Goal: Information Seeking & Learning: Check status

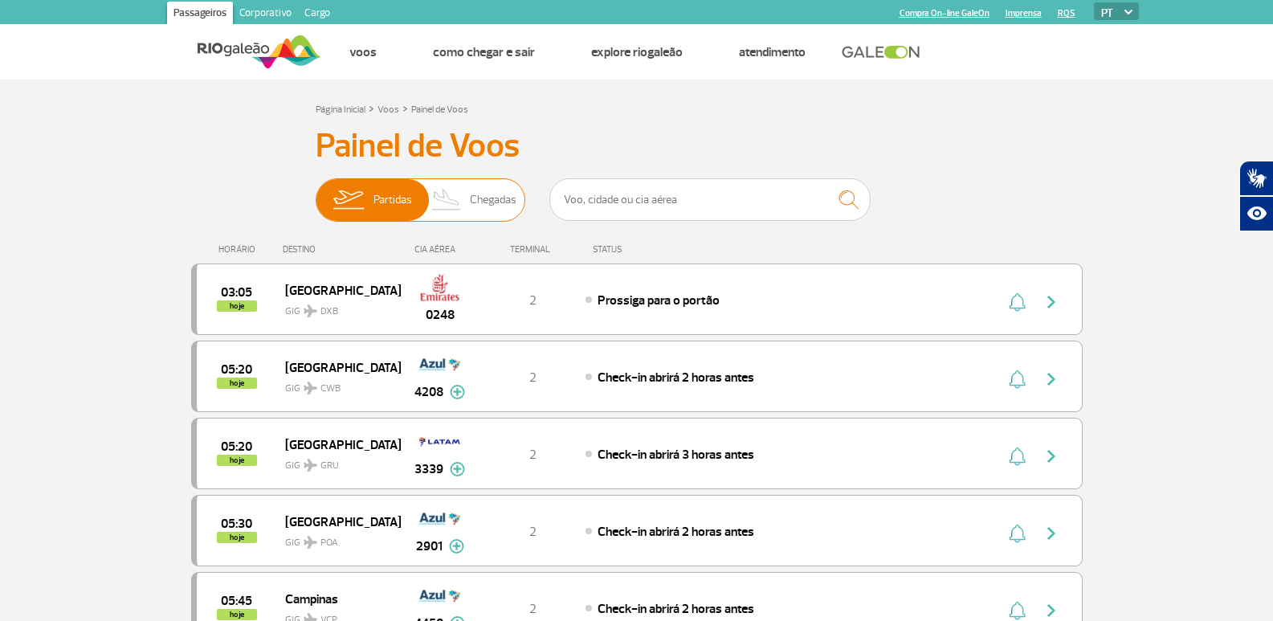
click at [490, 202] on span "Chegadas" at bounding box center [493, 200] width 47 height 42
click at [316, 192] on input "Partidas Chegadas" at bounding box center [316, 192] width 0 height 0
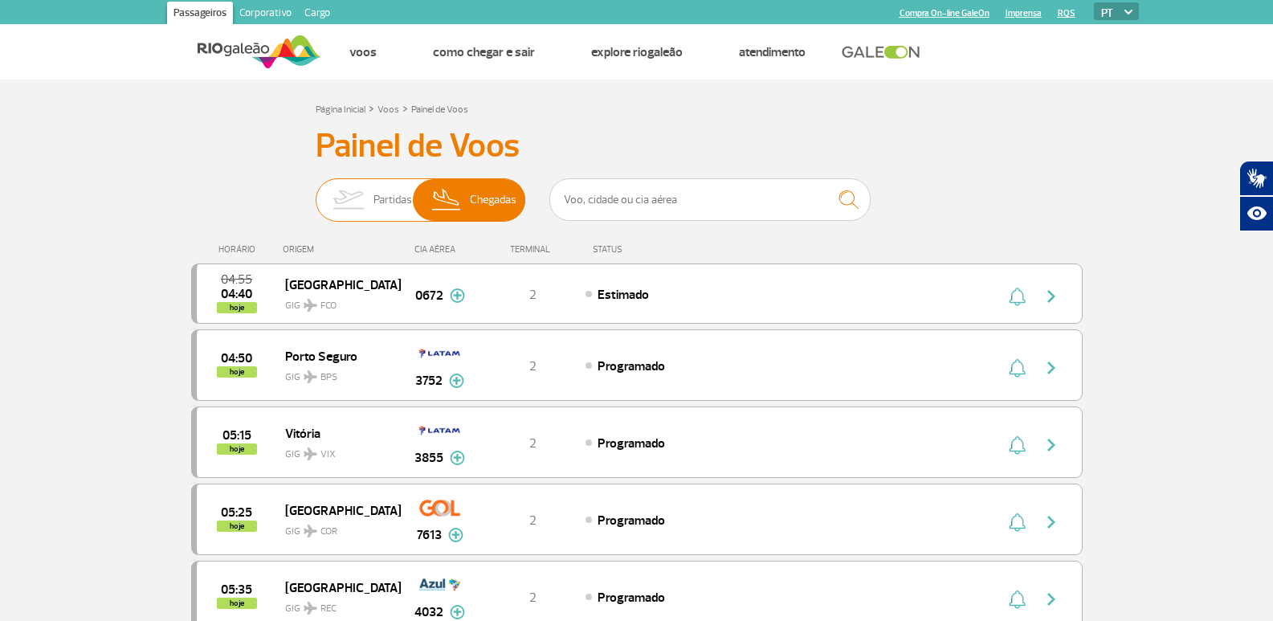
click at [380, 198] on span "Partidas" at bounding box center [393, 200] width 39 height 42
click at [316, 192] on input "Partidas Chegadas" at bounding box center [316, 192] width 0 height 0
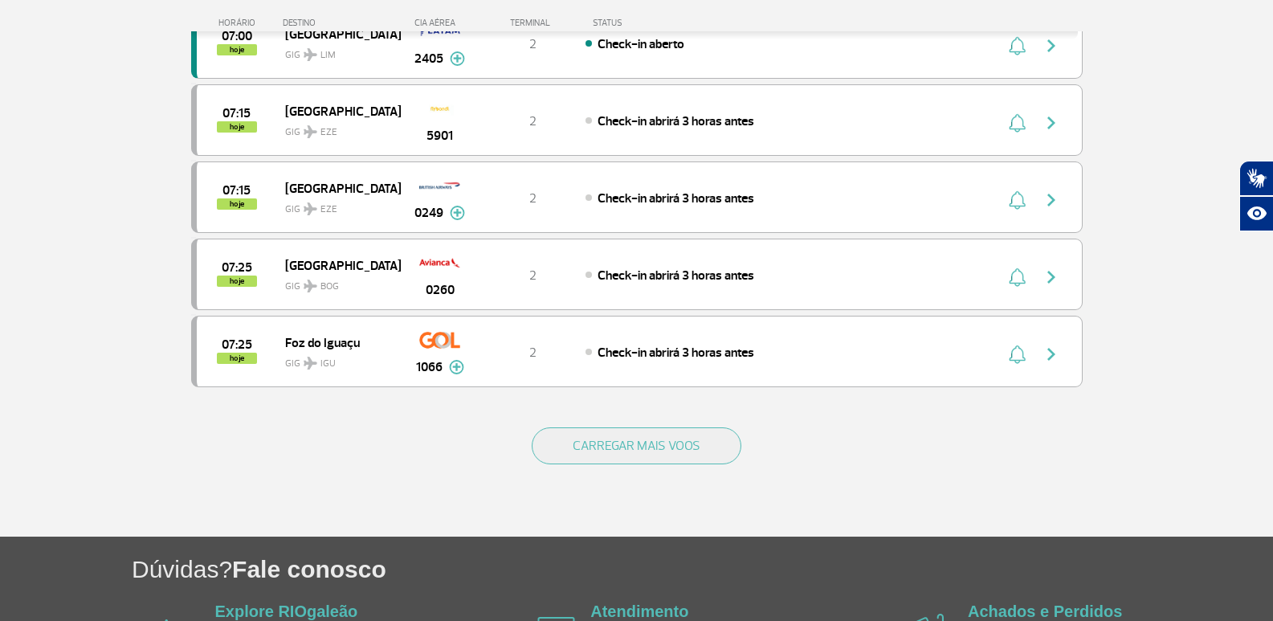
scroll to position [1446, 0]
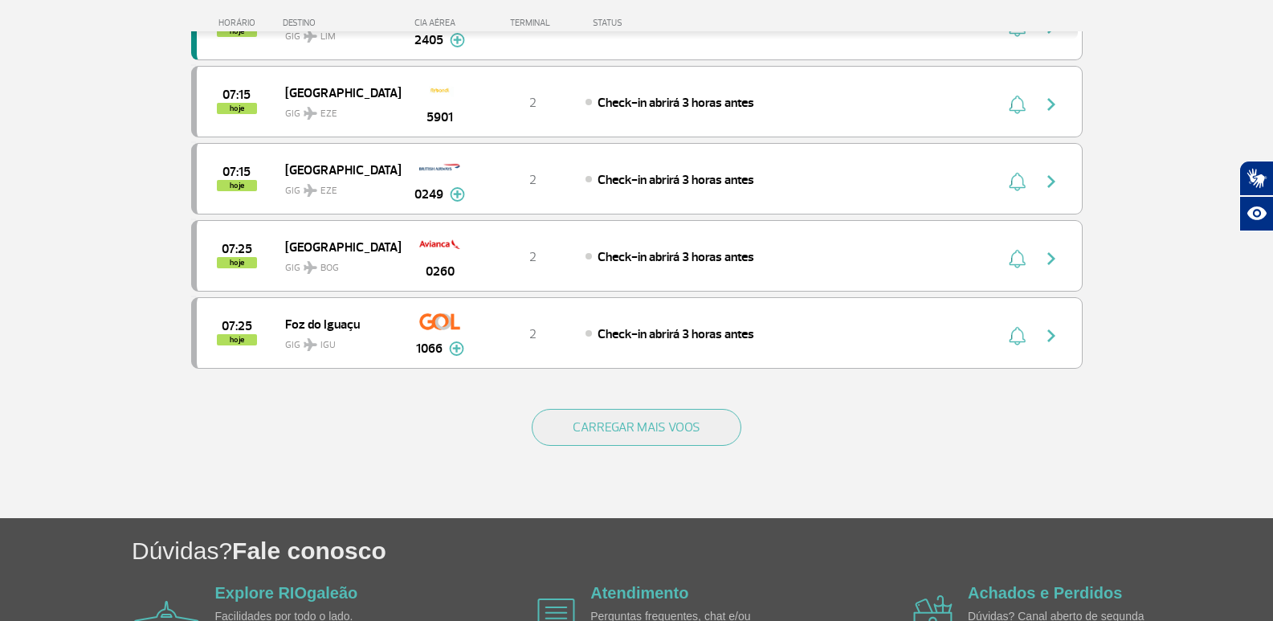
click at [680, 451] on div "CARREGAR MAIS VOOS" at bounding box center [637, 453] width 892 height 129
click at [680, 433] on button "CARREGAR MAIS VOOS" at bounding box center [637, 427] width 210 height 37
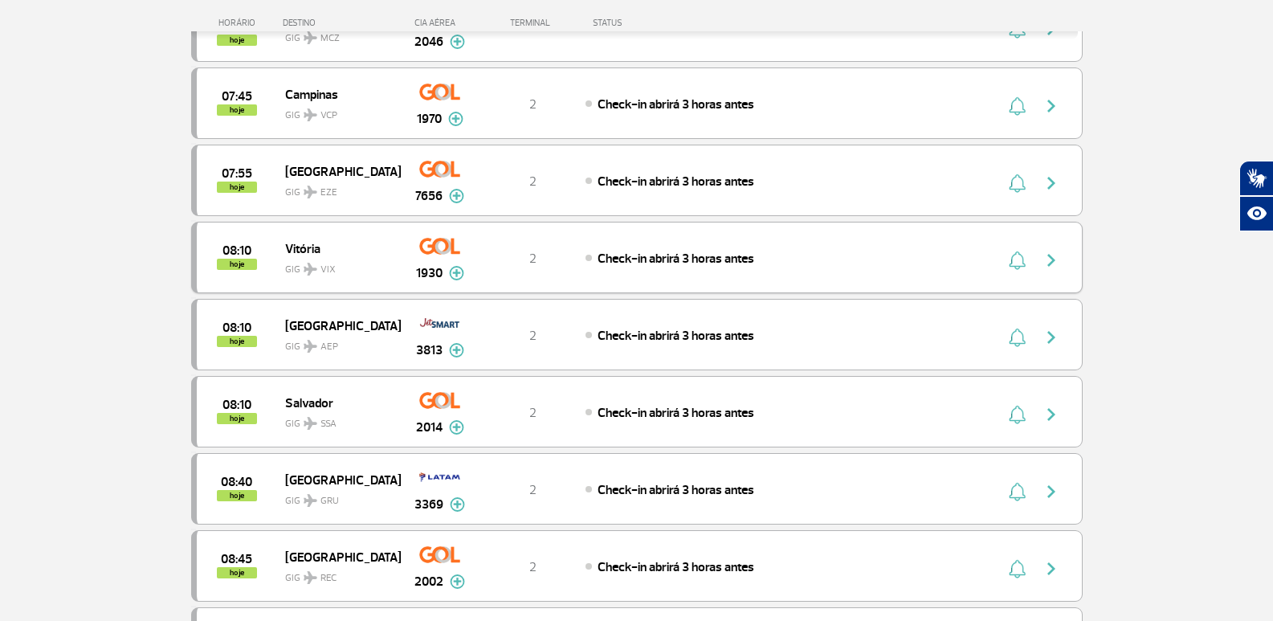
scroll to position [2089, 0]
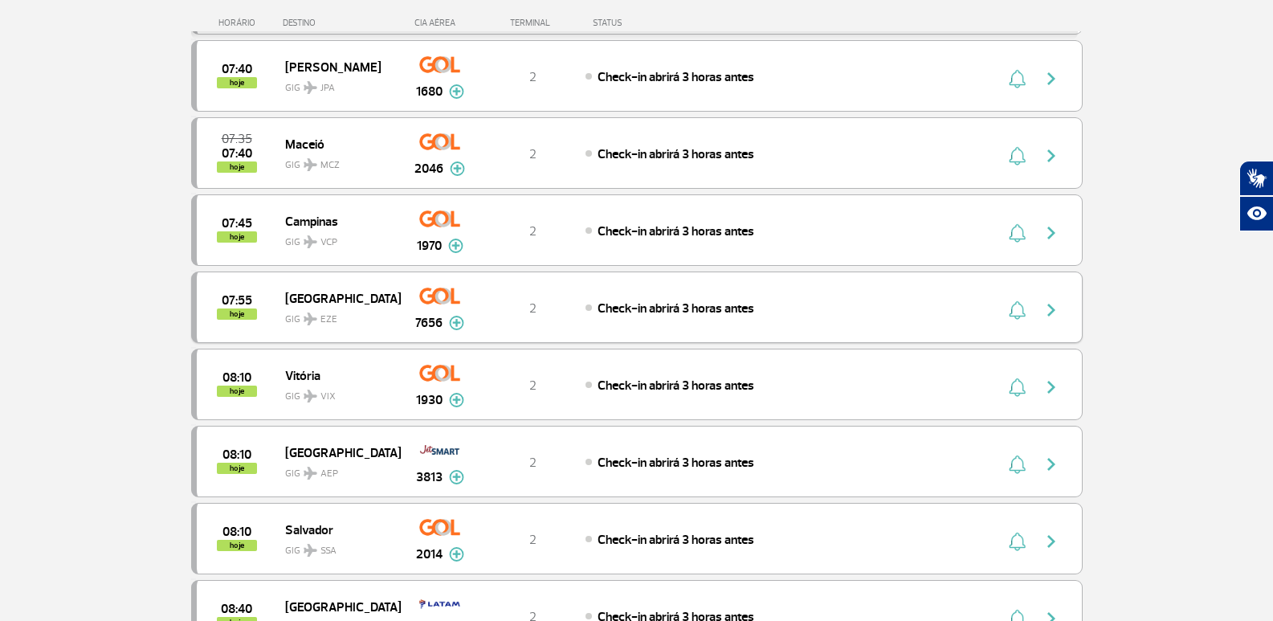
click at [1058, 304] on img "button" at bounding box center [1051, 309] width 19 height 19
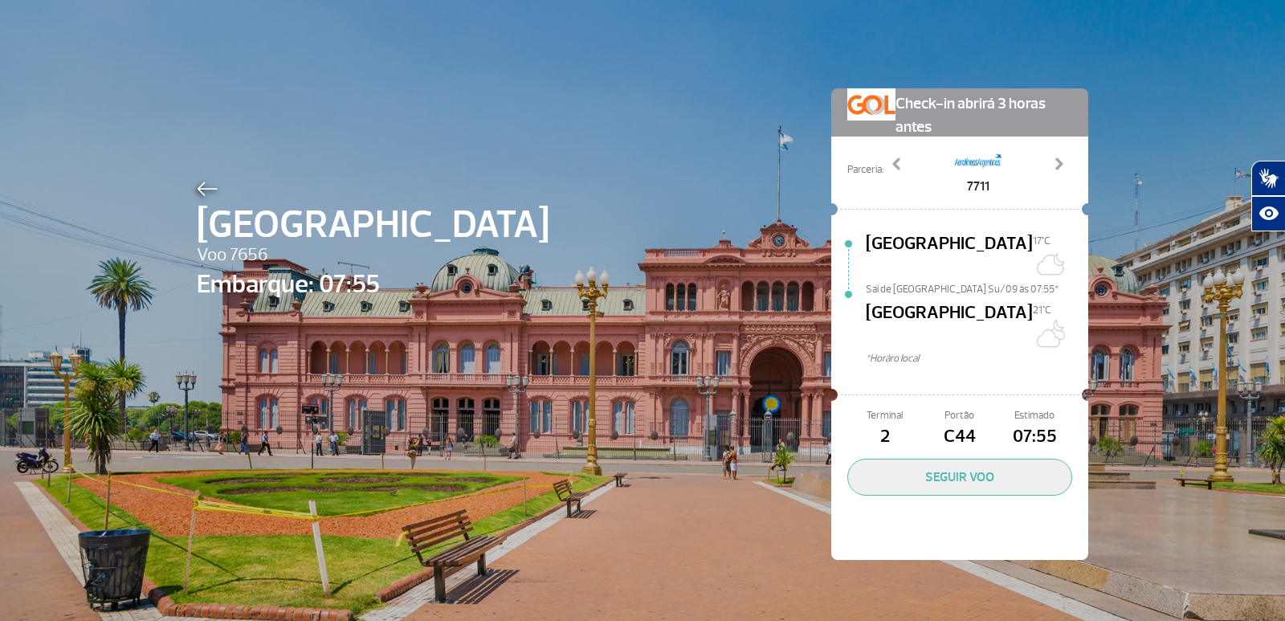
click at [197, 192] on img at bounding box center [207, 189] width 21 height 14
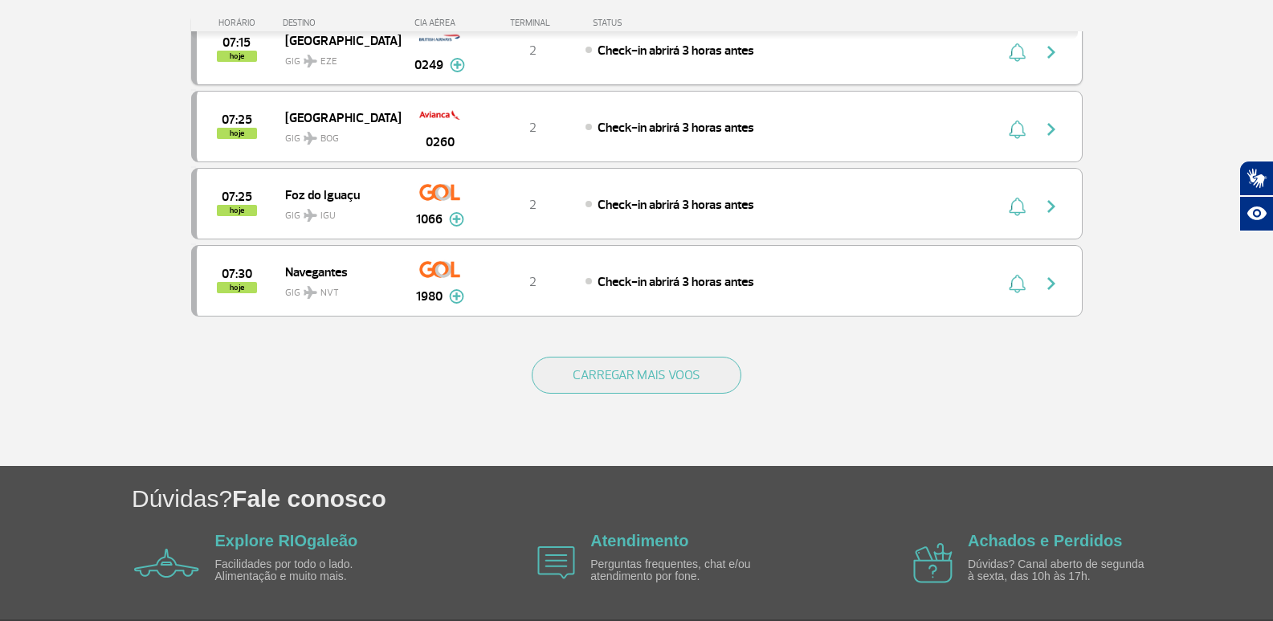
scroll to position [1555, 0]
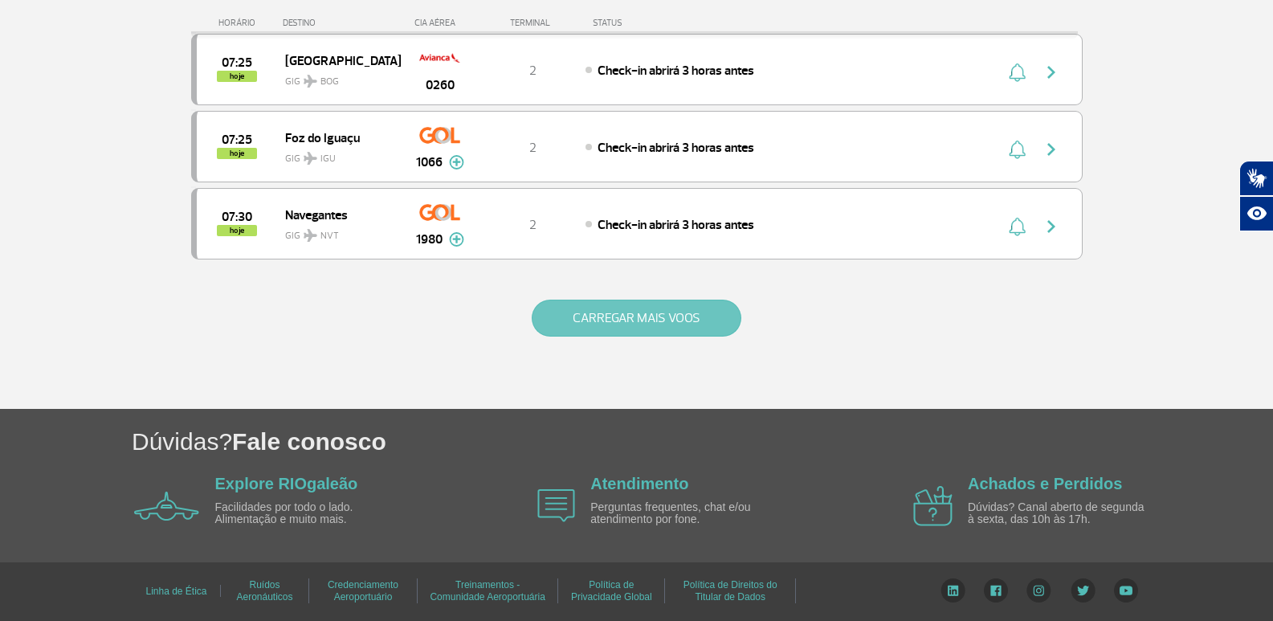
click at [680, 332] on button "CARREGAR MAIS VOOS" at bounding box center [637, 318] width 210 height 37
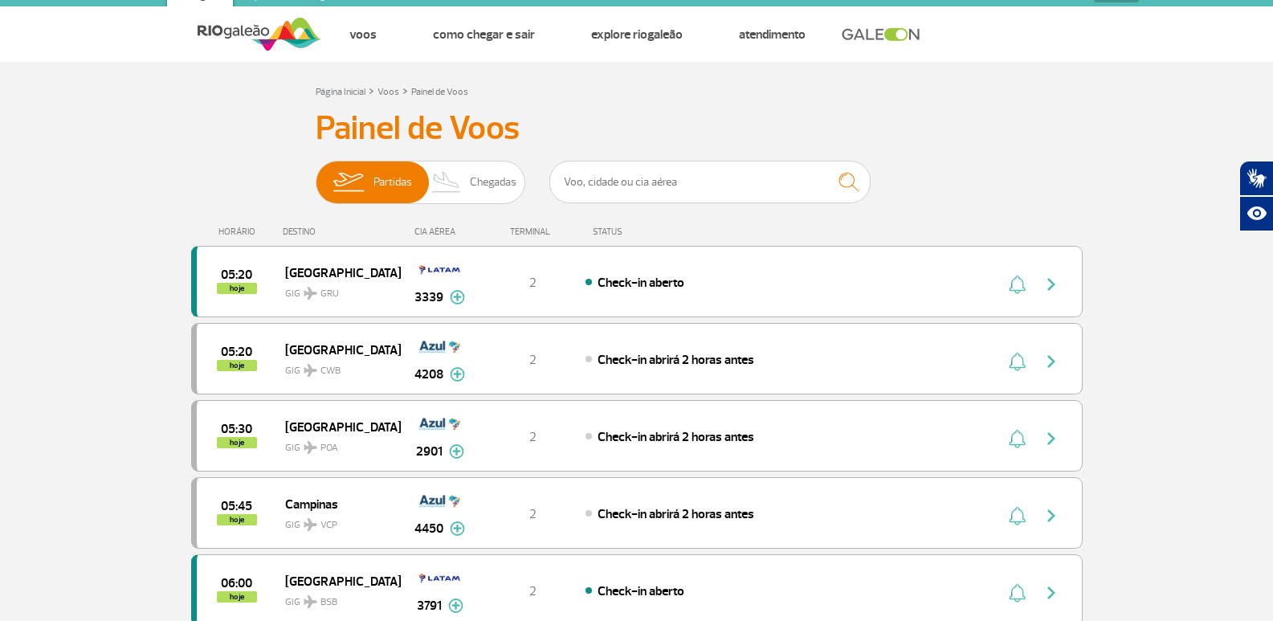
scroll to position [0, 0]
